Goal: Transaction & Acquisition: Purchase product/service

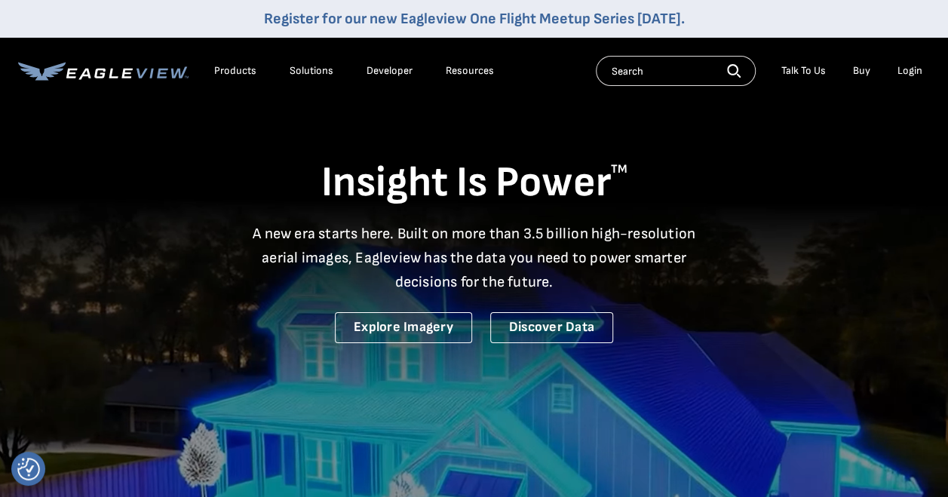
click at [922, 71] on li "Login" at bounding box center [910, 71] width 40 height 23
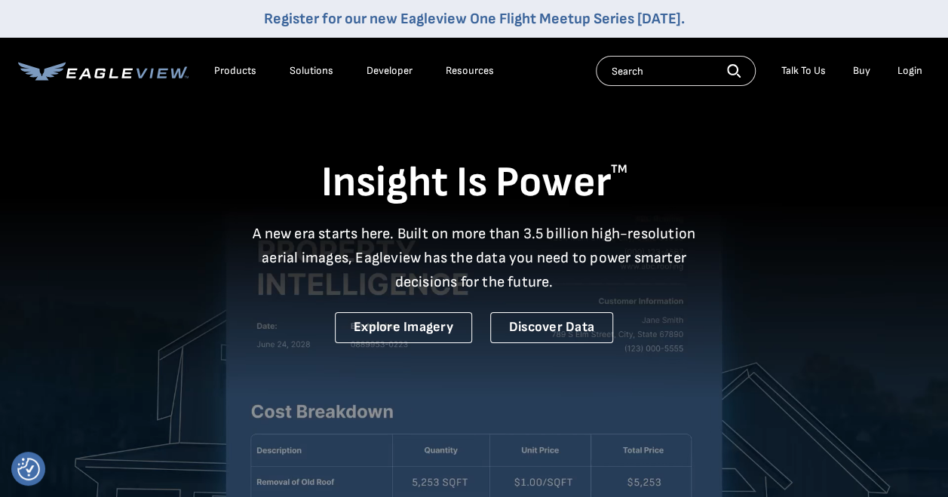
click at [900, 66] on div "Login" at bounding box center [909, 71] width 25 height 14
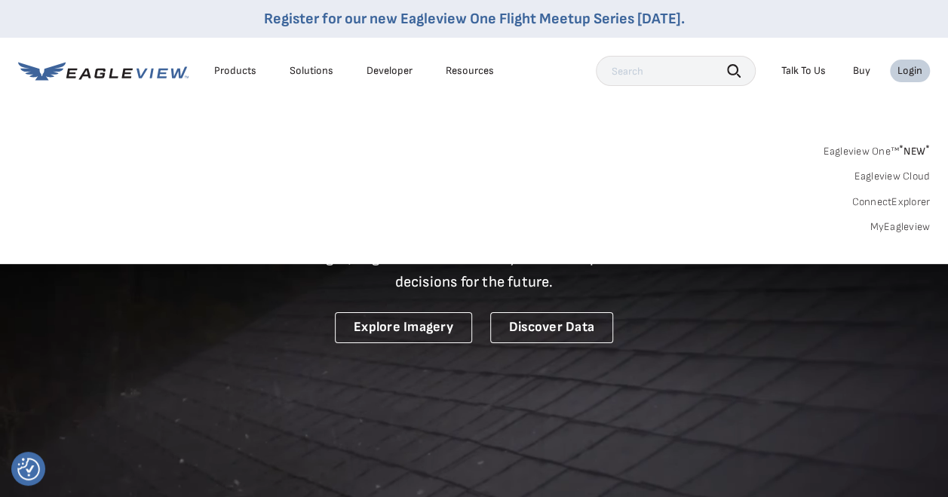
click at [900, 228] on link "MyEagleview" at bounding box center [899, 227] width 60 height 14
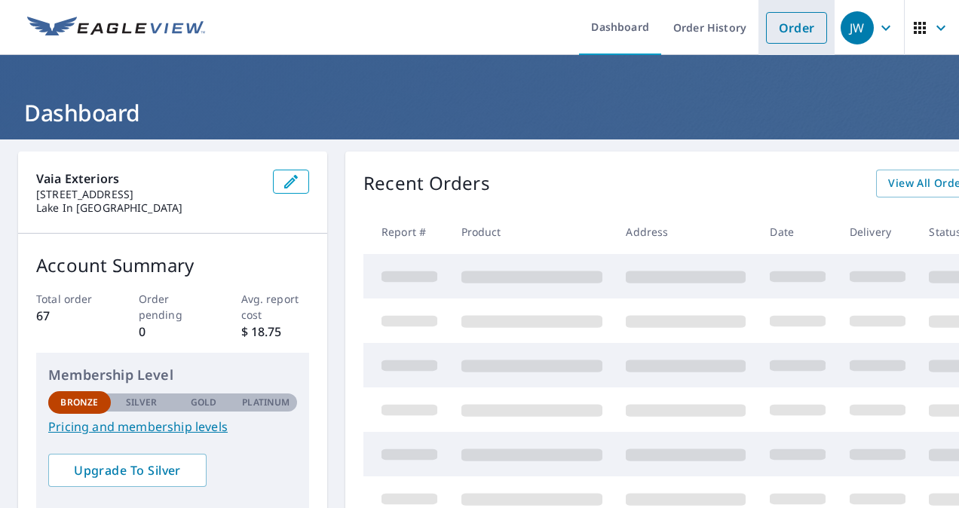
click at [780, 24] on link "Order" at bounding box center [796, 28] width 61 height 32
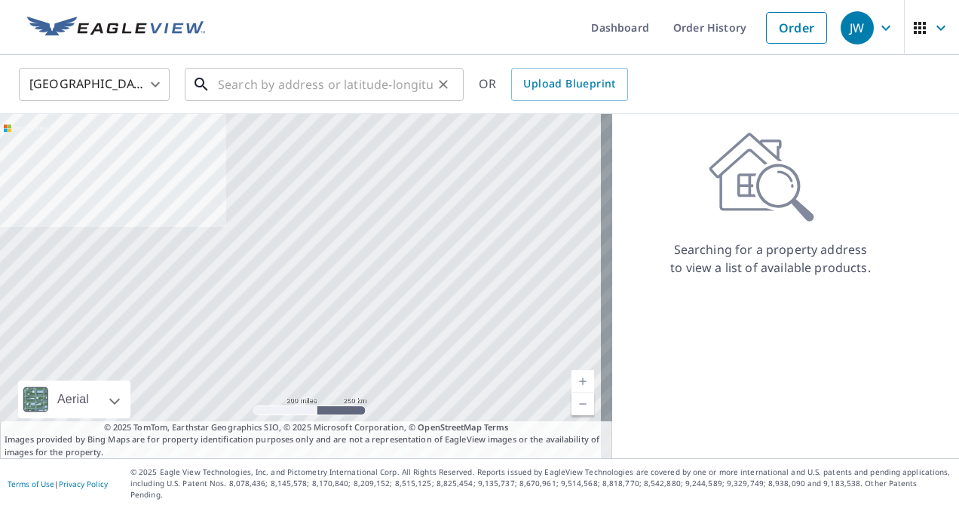
click at [407, 89] on input "text" at bounding box center [325, 84] width 215 height 42
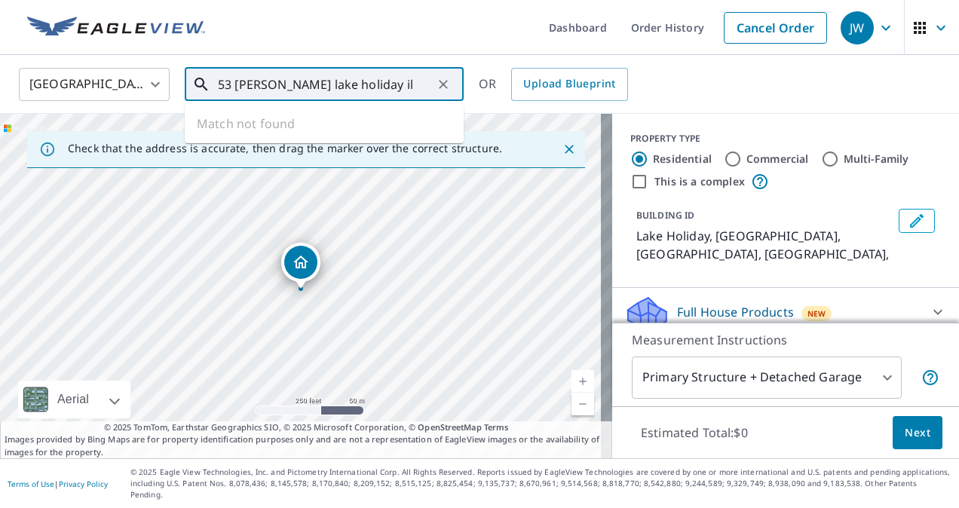
click at [299, 89] on input "53 [PERSON_NAME] lake holiday il" at bounding box center [325, 84] width 215 height 42
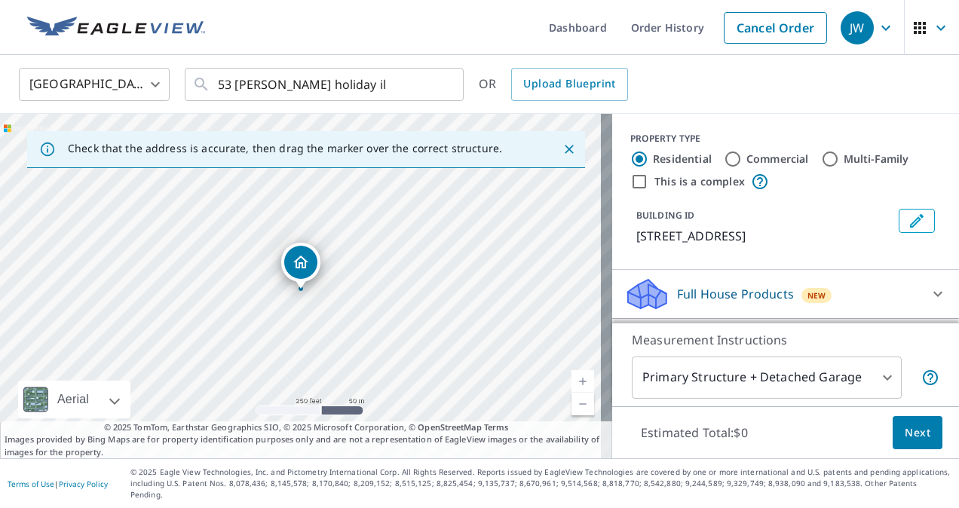
click at [300, 260] on icon "Dropped pin, building 1, Residential property, 53 Holiday Dr Lake Holiday, IL 6…" at bounding box center [301, 262] width 18 height 18
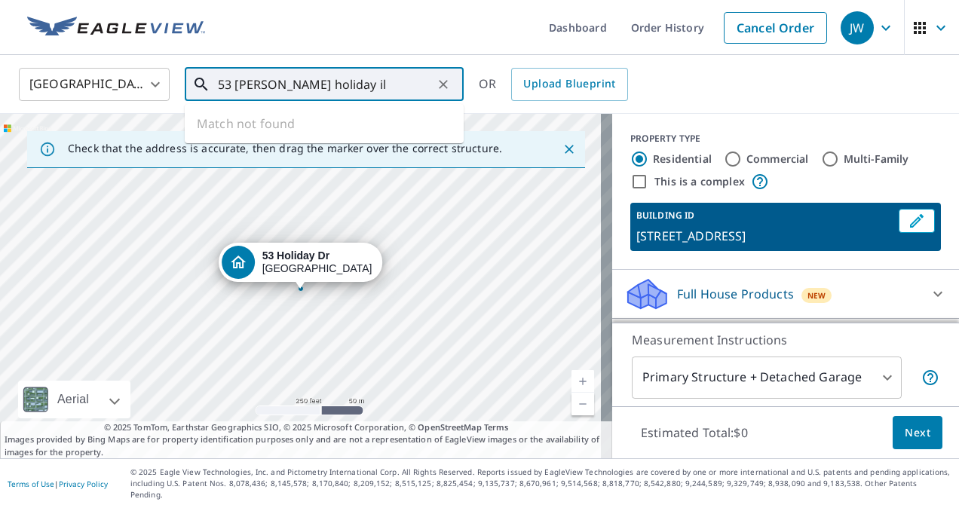
drag, startPoint x: 400, startPoint y: 80, endPoint x: 238, endPoint y: 72, distance: 161.6
click at [238, 72] on input "53 [PERSON_NAME] holiday il" at bounding box center [325, 84] width 215 height 42
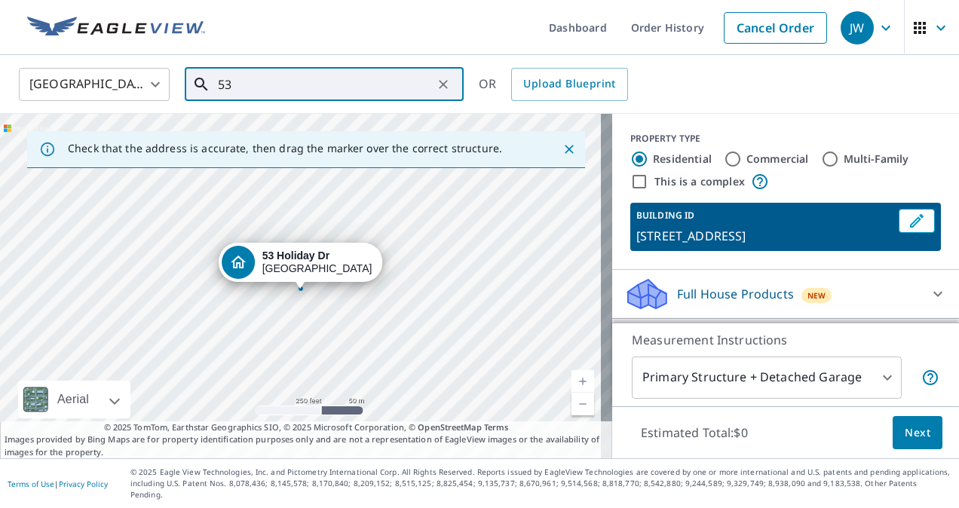
type input "5"
paste input "[STREET_ADDRESS][PERSON_NAME][PERSON_NAME]"
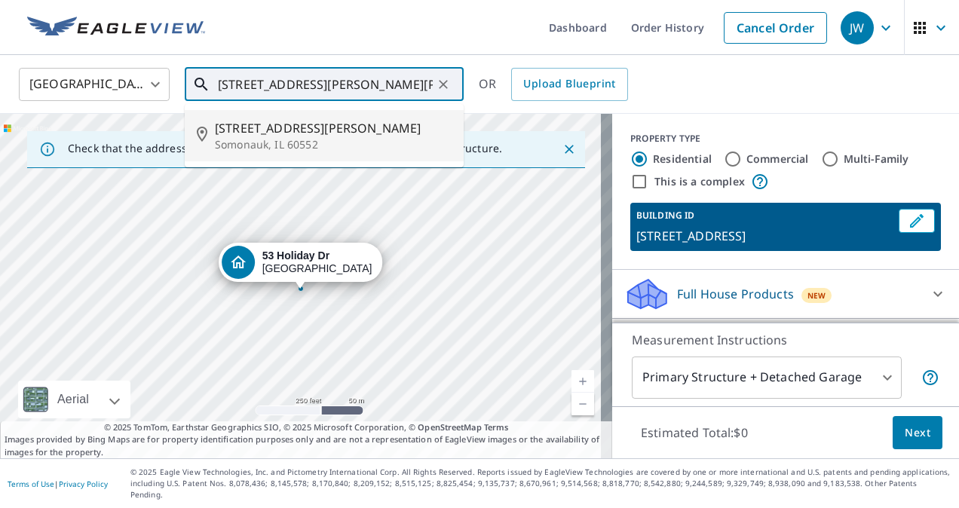
click at [239, 143] on p "Somonauk, IL 60552" at bounding box center [333, 144] width 237 height 15
type input "[STREET_ADDRESS][PERSON_NAME]"
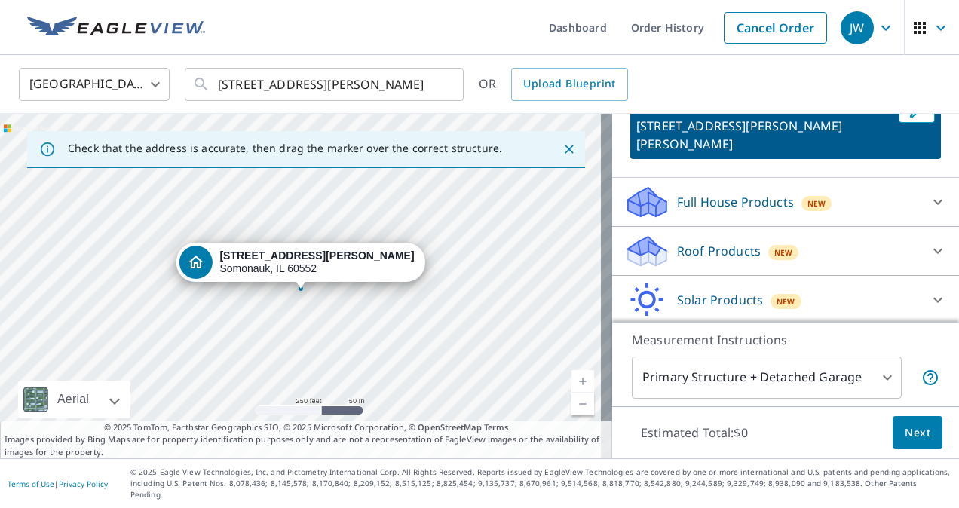
scroll to position [128, 0]
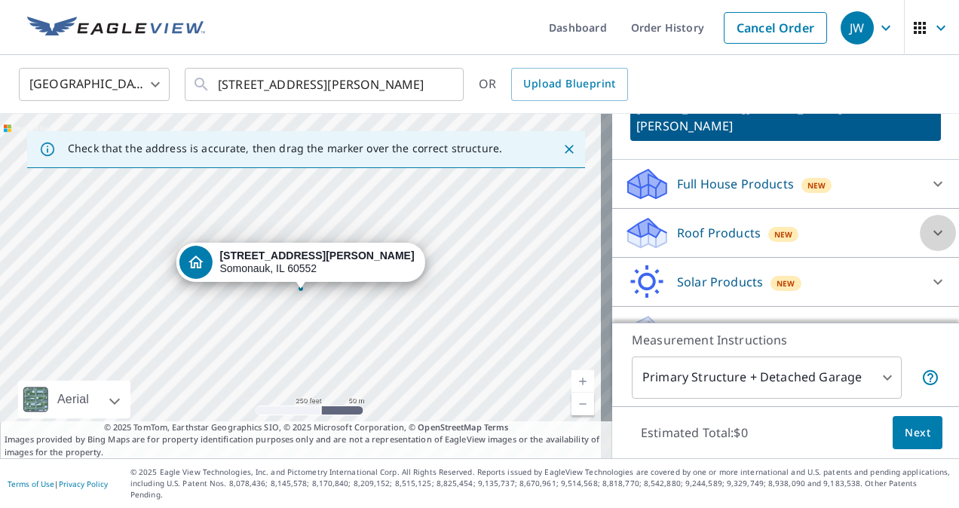
click at [920, 215] on div at bounding box center [938, 233] width 36 height 36
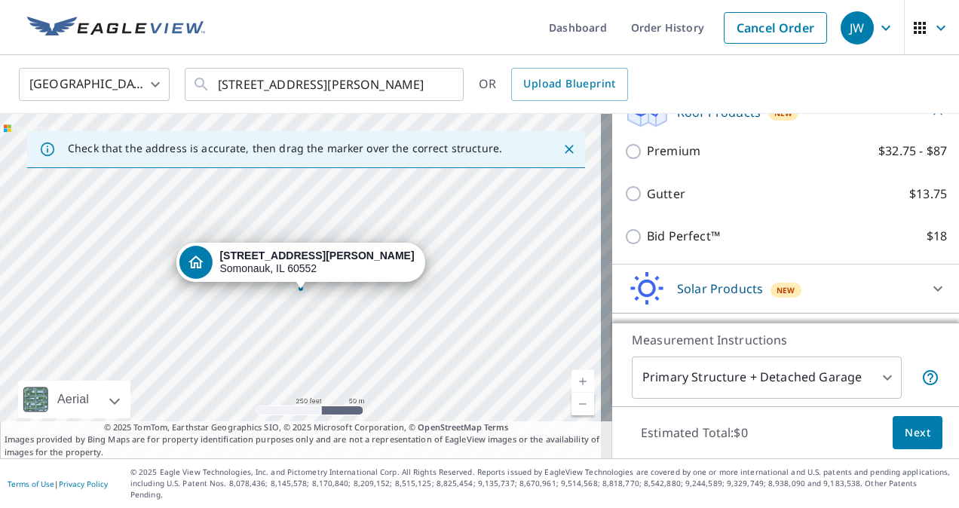
scroll to position [254, 0]
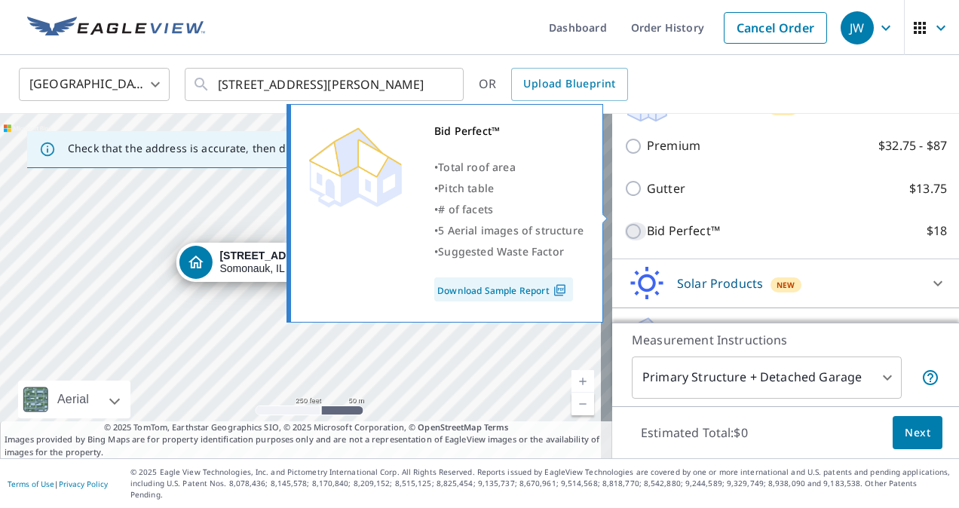
click at [624, 222] on input "Bid Perfect™ $18" at bounding box center [635, 231] width 23 height 18
checkbox input "true"
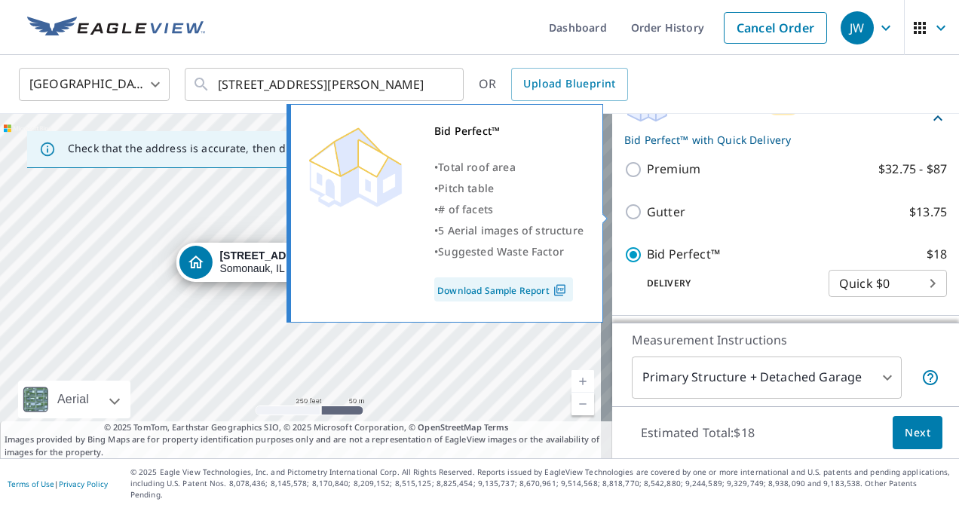
scroll to position [278, 0]
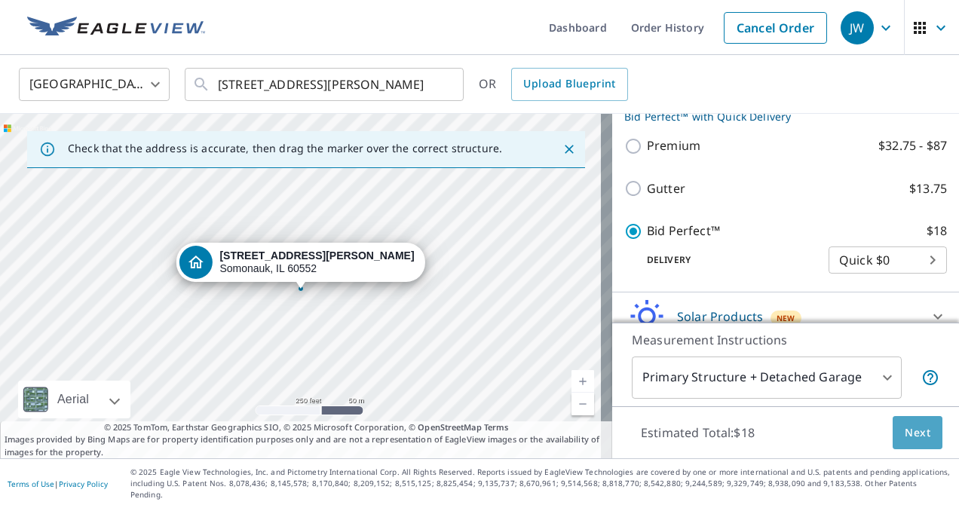
click at [905, 437] on span "Next" at bounding box center [918, 433] width 26 height 19
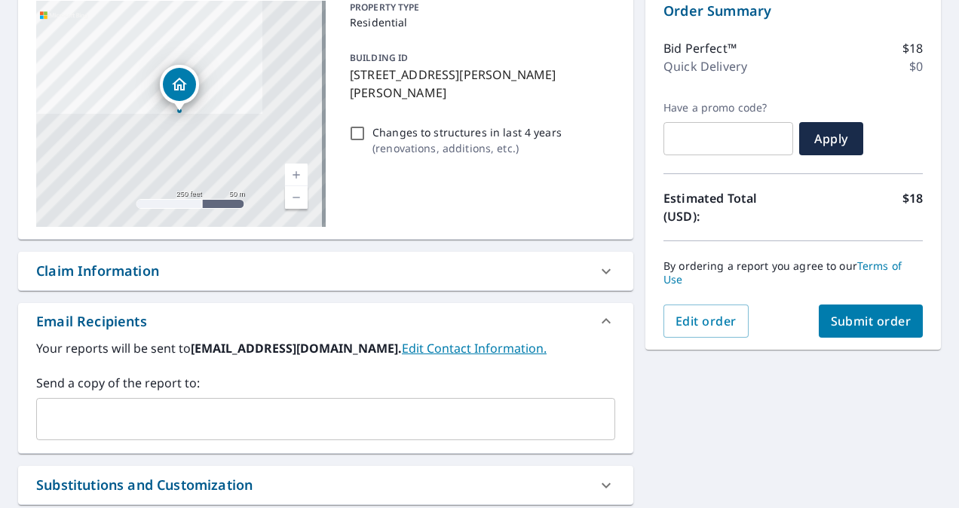
scroll to position [234, 0]
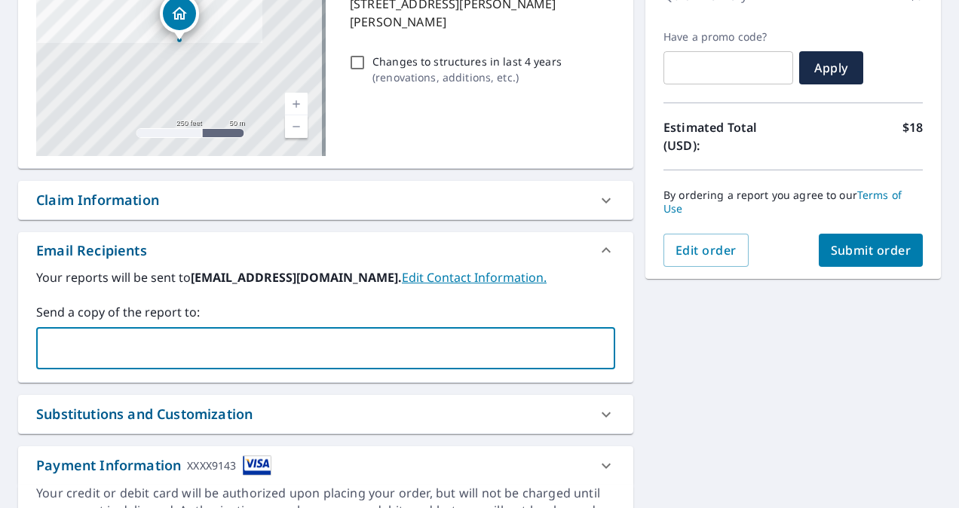
drag, startPoint x: 421, startPoint y: 350, endPoint x: 433, endPoint y: 350, distance: 12.1
click at [433, 350] on input "text" at bounding box center [314, 348] width 543 height 29
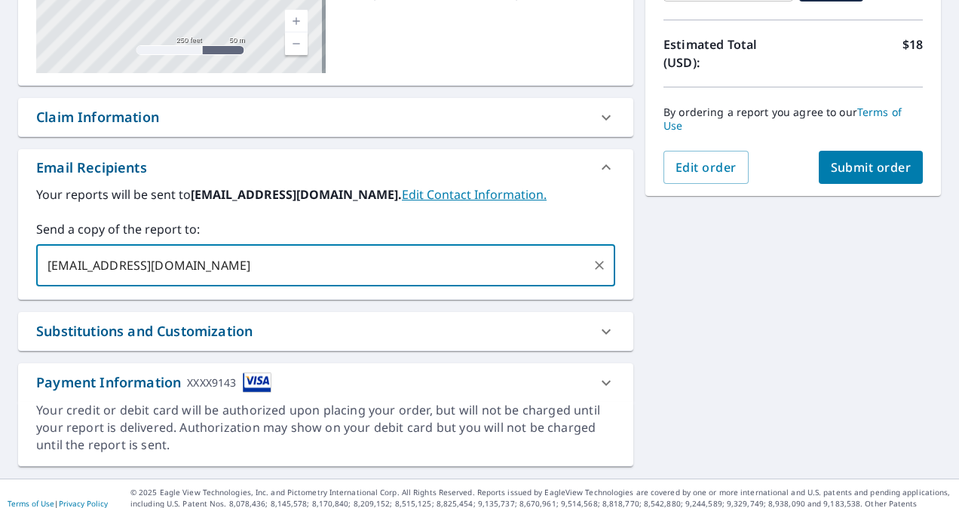
scroll to position [324, 0]
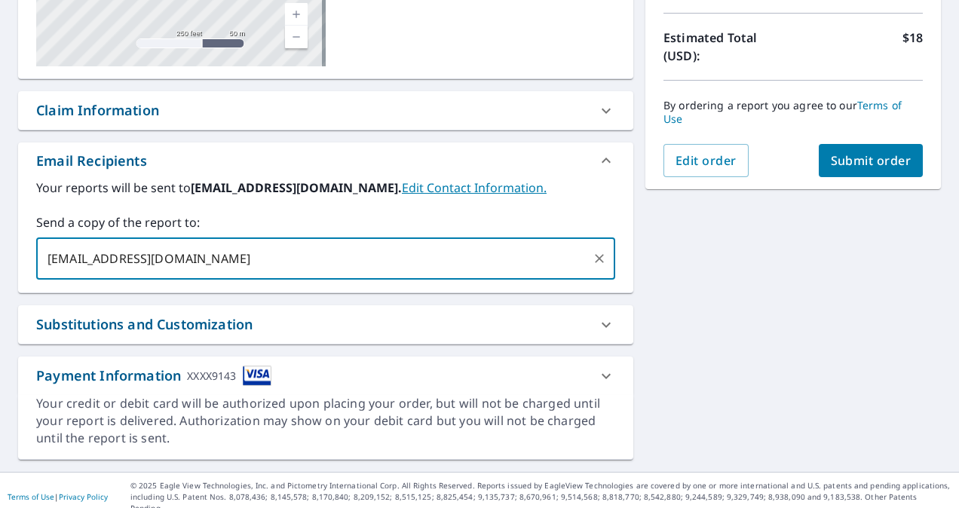
type input "[EMAIL_ADDRESS][DOMAIN_NAME]"
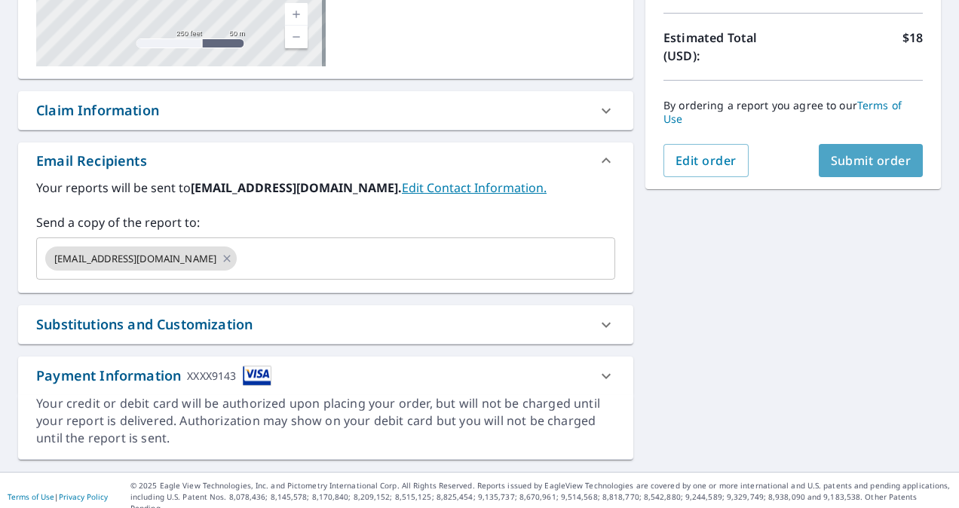
click at [839, 158] on span "Submit order" at bounding box center [871, 160] width 81 height 17
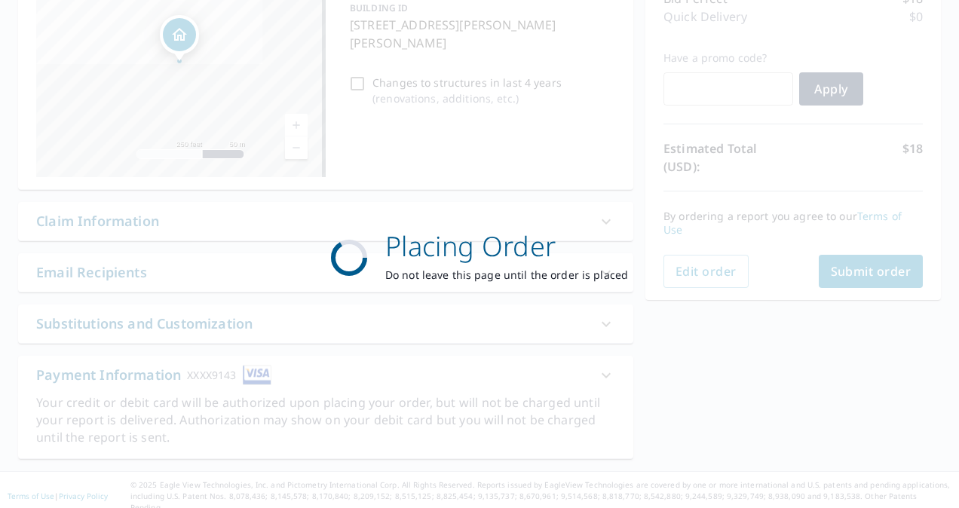
scroll to position [212, 0]
